Goal: Information Seeking & Learning: Learn about a topic

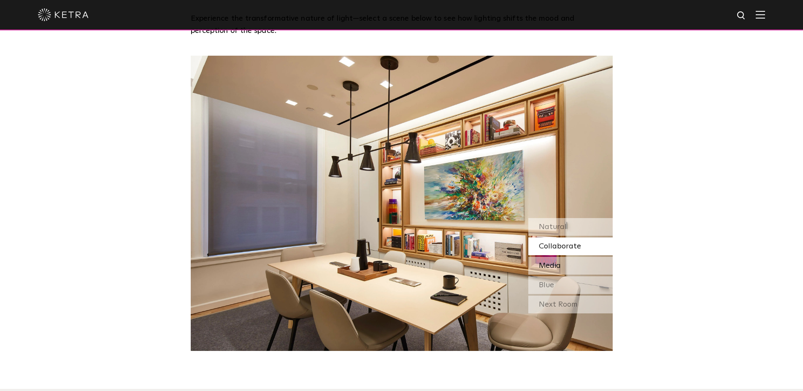
scroll to position [774, 0]
click at [572, 257] on div "Media" at bounding box center [570, 266] width 84 height 18
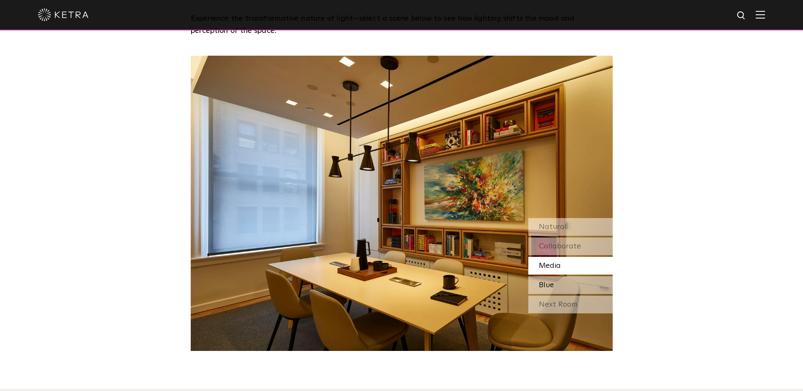
click at [558, 276] on div "Blue" at bounding box center [570, 285] width 84 height 18
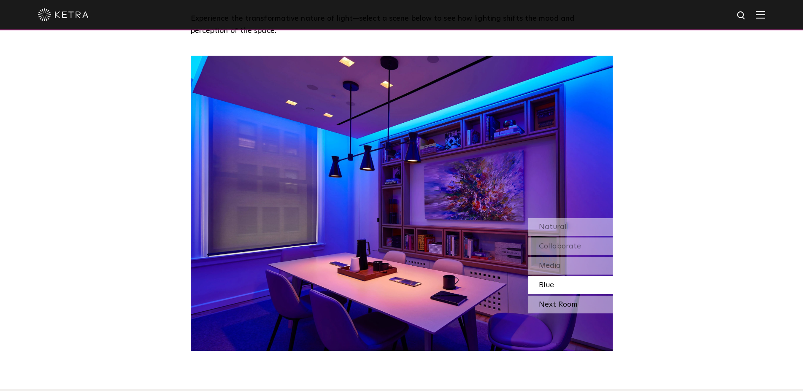
click at [555, 296] on div "Next Room" at bounding box center [570, 305] width 84 height 18
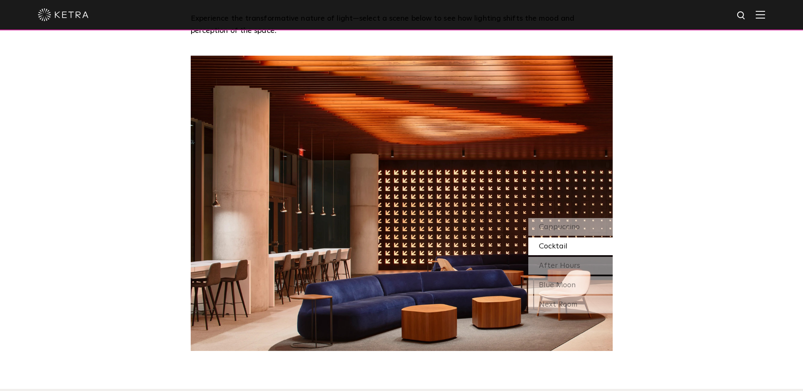
click at [573, 237] on div "Cocktail" at bounding box center [570, 246] width 84 height 18
click at [574, 262] on span "After Hours" at bounding box center [559, 266] width 41 height 8
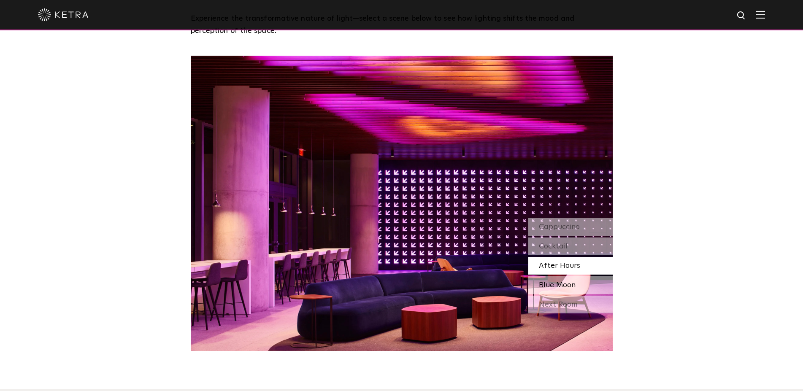
click at [580, 276] on div "Blue Moon" at bounding box center [570, 285] width 84 height 18
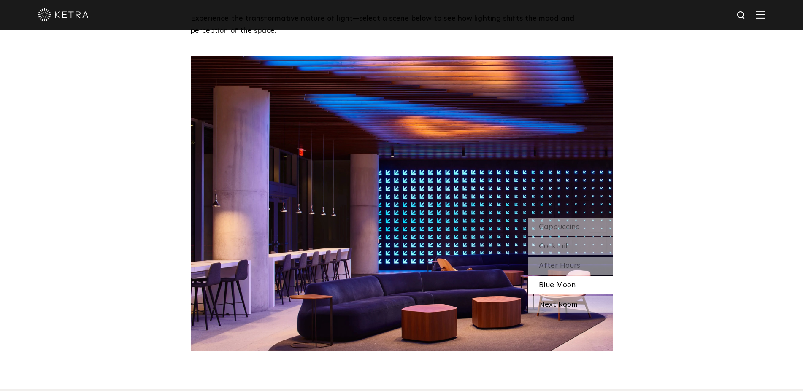
click at [576, 296] on div "Next Room" at bounding box center [570, 305] width 84 height 18
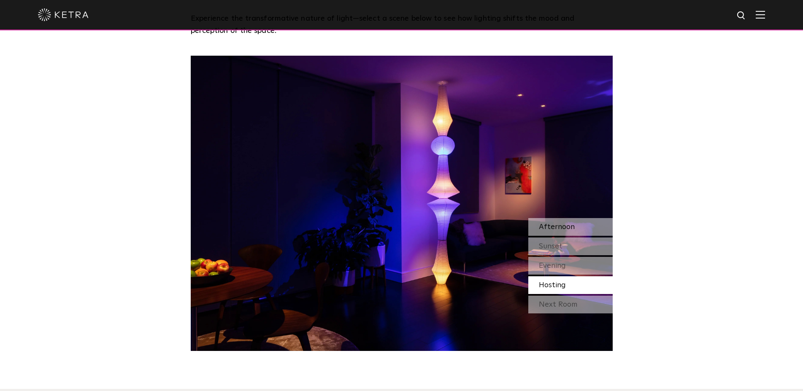
click at [589, 218] on div "Afternoon" at bounding box center [570, 227] width 84 height 18
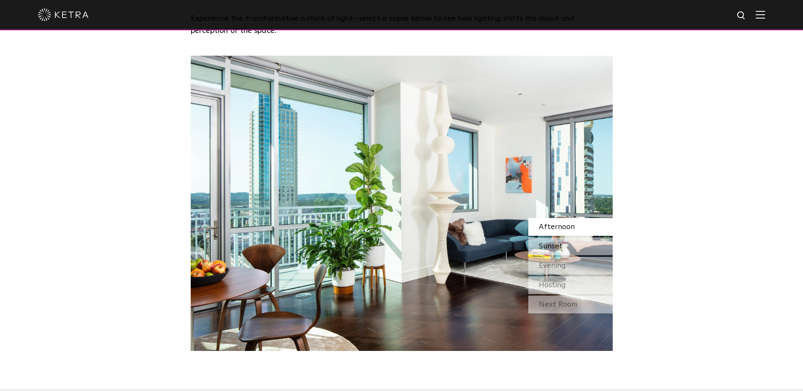
click at [565, 237] on div "Sunset" at bounding box center [570, 246] width 84 height 18
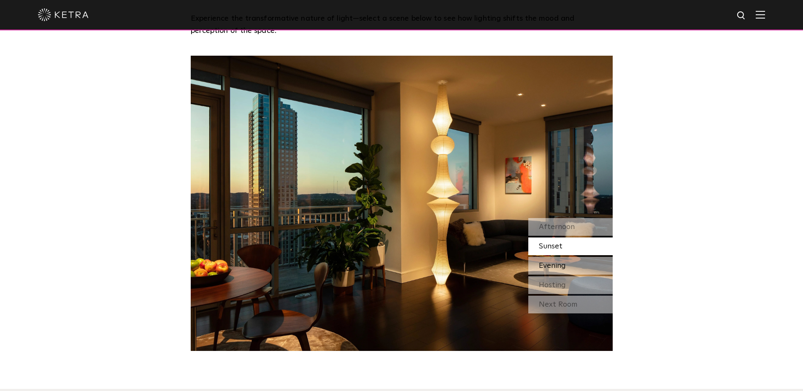
click at [583, 257] on div "Evening" at bounding box center [570, 266] width 84 height 18
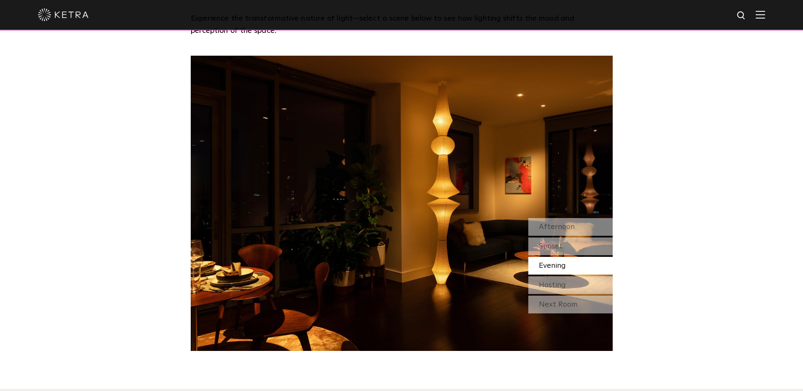
click at [705, 171] on div "Watch Light Transform Experience the transformative nature of light—select a sc…" at bounding box center [401, 144] width 803 height 413
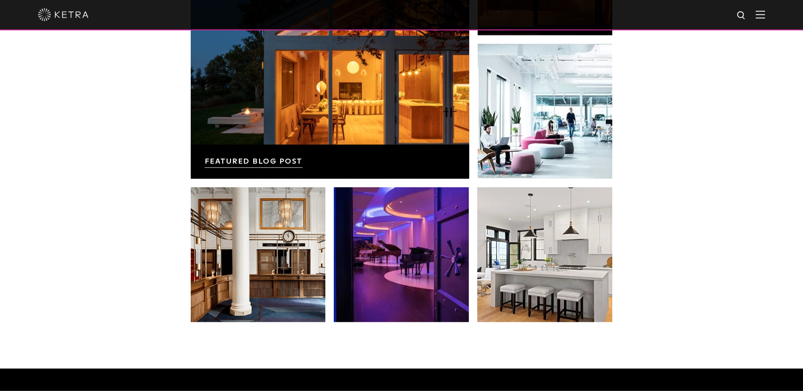
scroll to position [1549, 0]
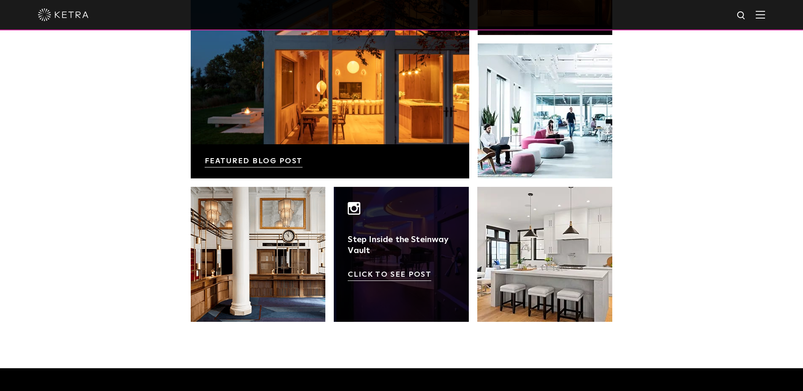
click at [418, 187] on link at bounding box center [401, 254] width 135 height 135
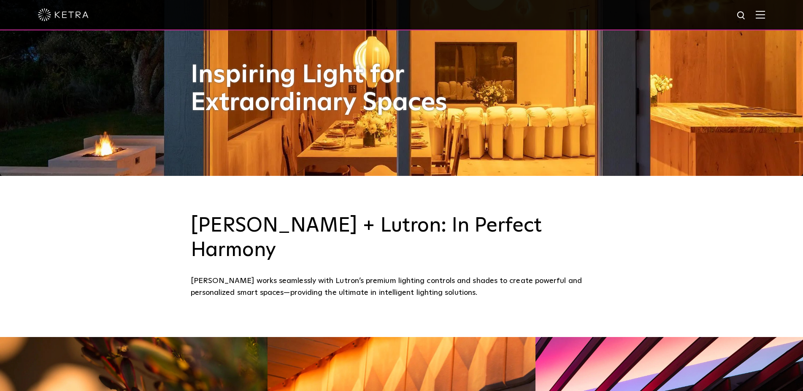
scroll to position [0, 0]
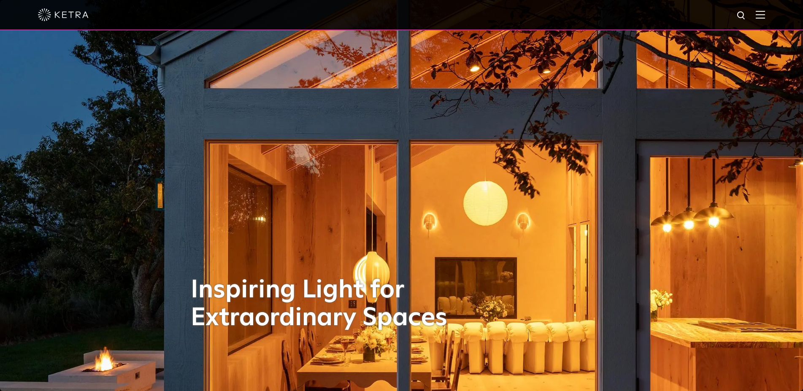
click at [73, 17] on img at bounding box center [63, 14] width 51 height 13
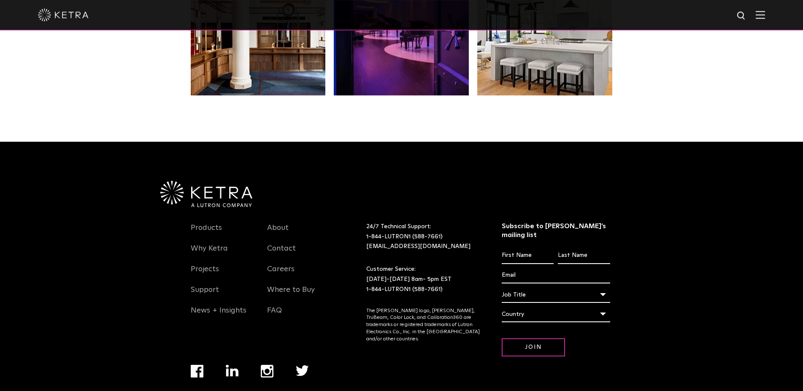
scroll to position [1777, 0]
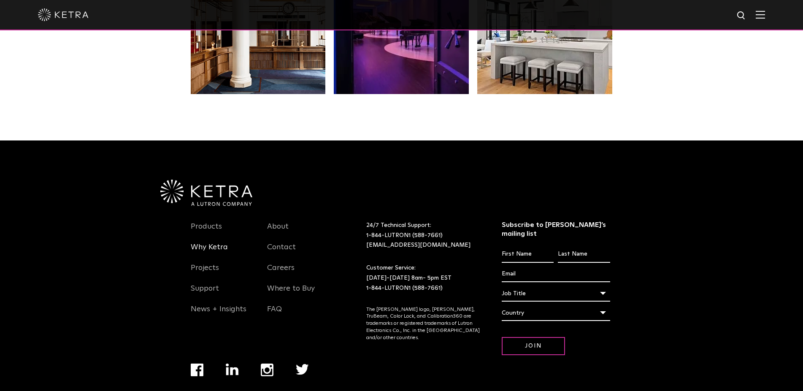
click at [213, 243] on link "Why Ketra" at bounding box center [209, 252] width 37 height 19
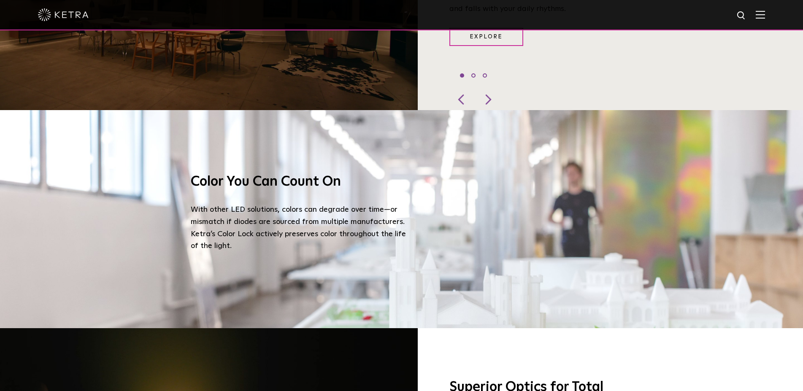
scroll to position [688, 0]
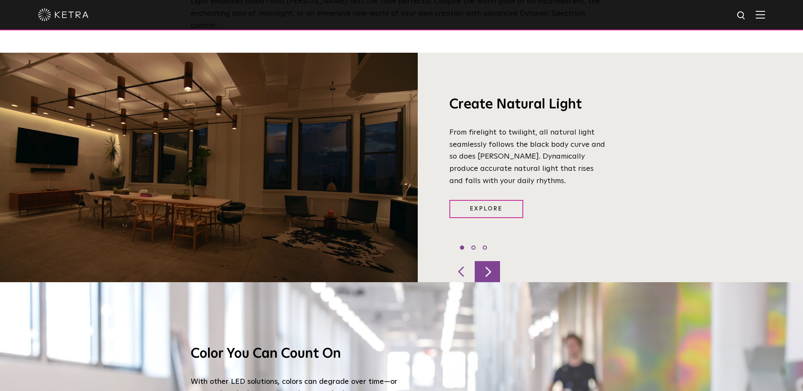
click at [487, 261] on div at bounding box center [487, 271] width 25 height 21
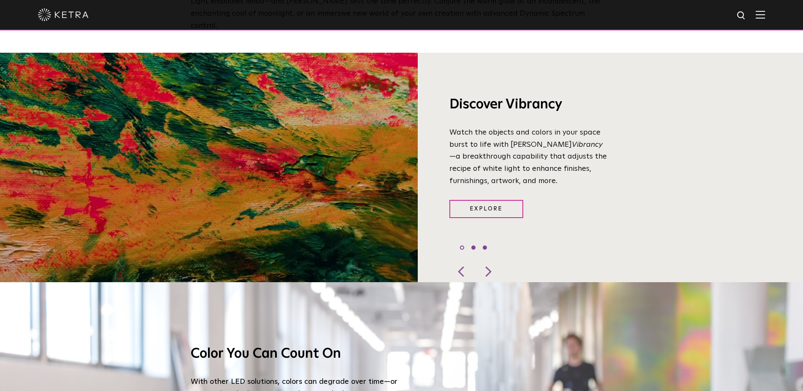
click at [485, 245] on li "3" at bounding box center [485, 247] width 4 height 4
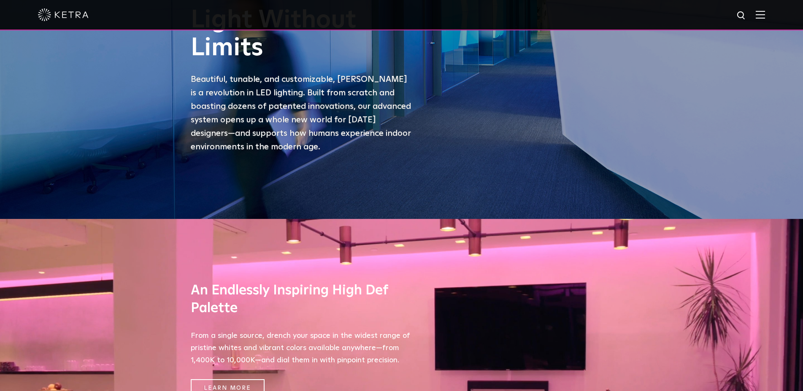
scroll to position [0, 0]
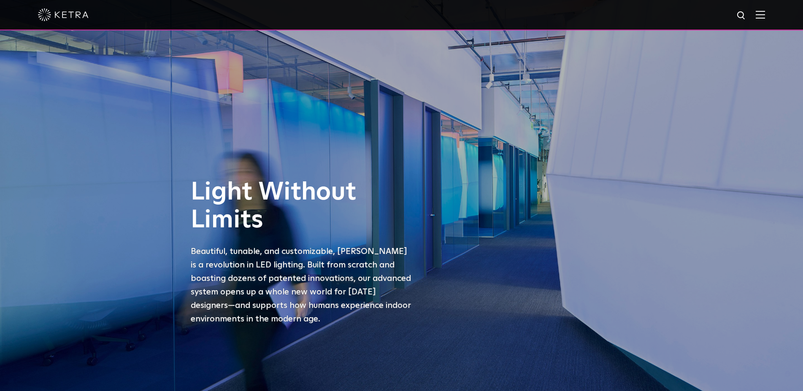
click at [765, 16] on img at bounding box center [759, 15] width 9 height 8
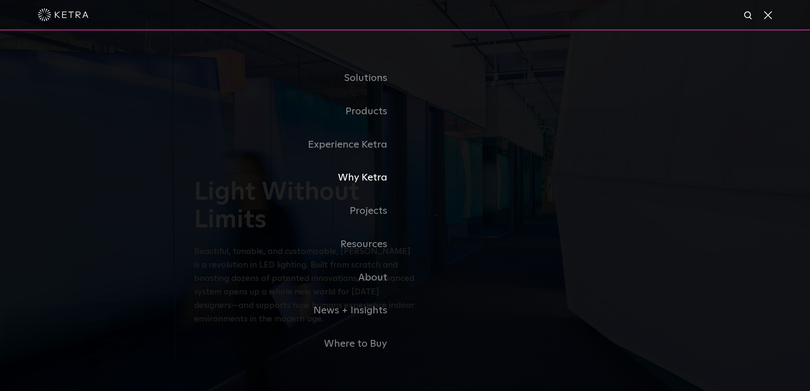
click at [373, 180] on link "Why Ketra" at bounding box center [299, 177] width 211 height 33
